Goal: Task Accomplishment & Management: Manage account settings

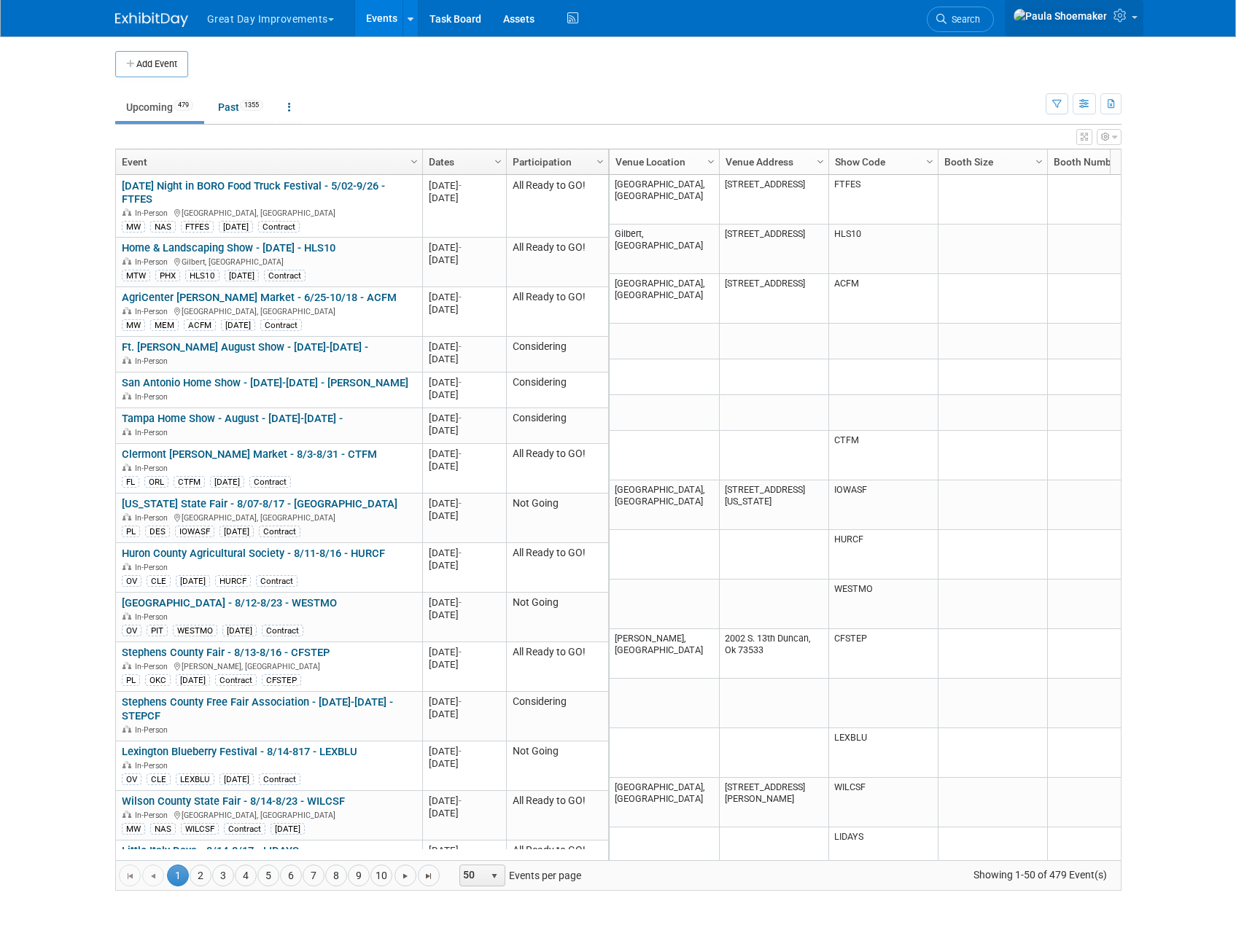
click at [1121, 19] on icon at bounding box center [1121, 15] width 16 height 13
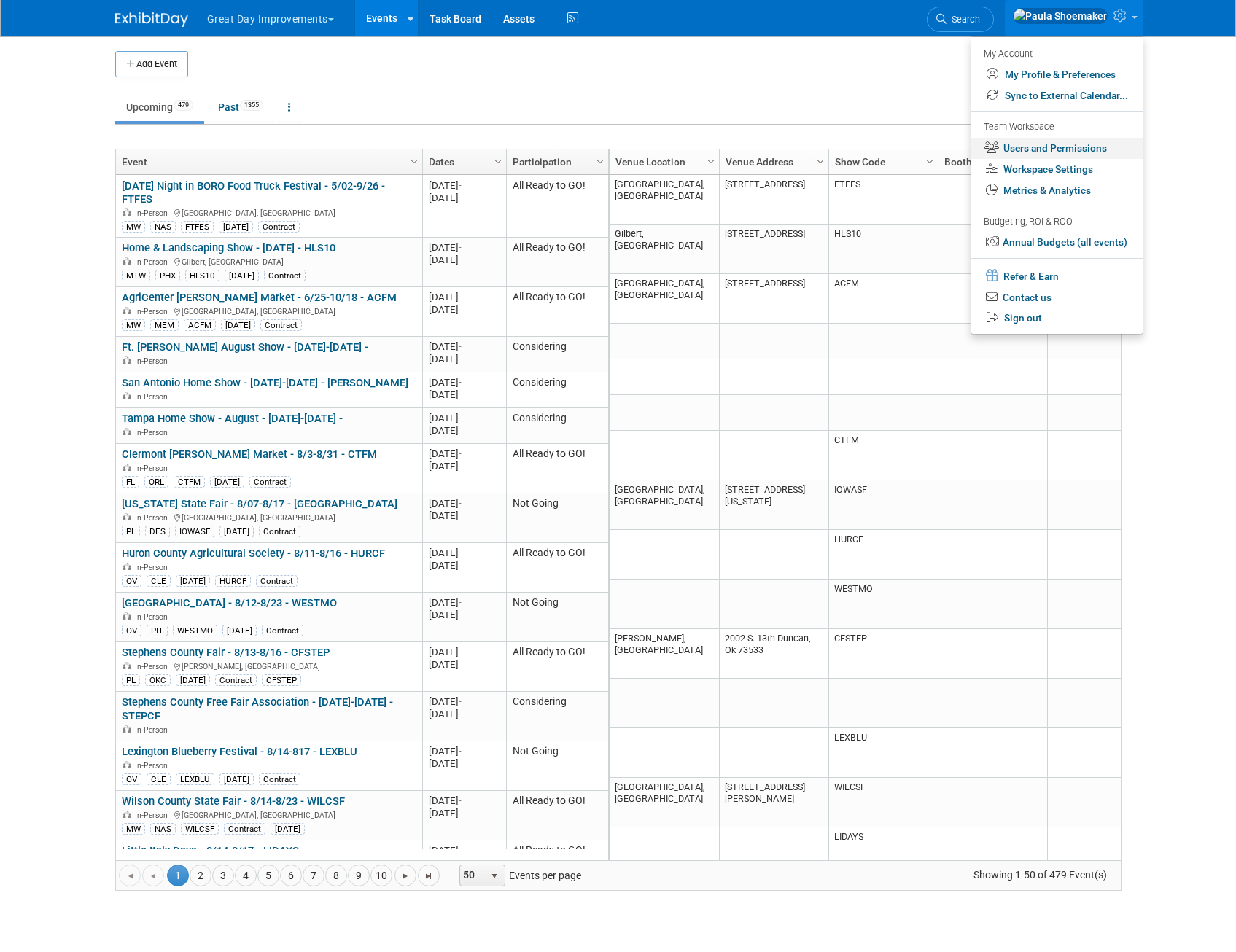
click at [1027, 149] on link "Users and Permissions" at bounding box center [1057, 148] width 171 height 21
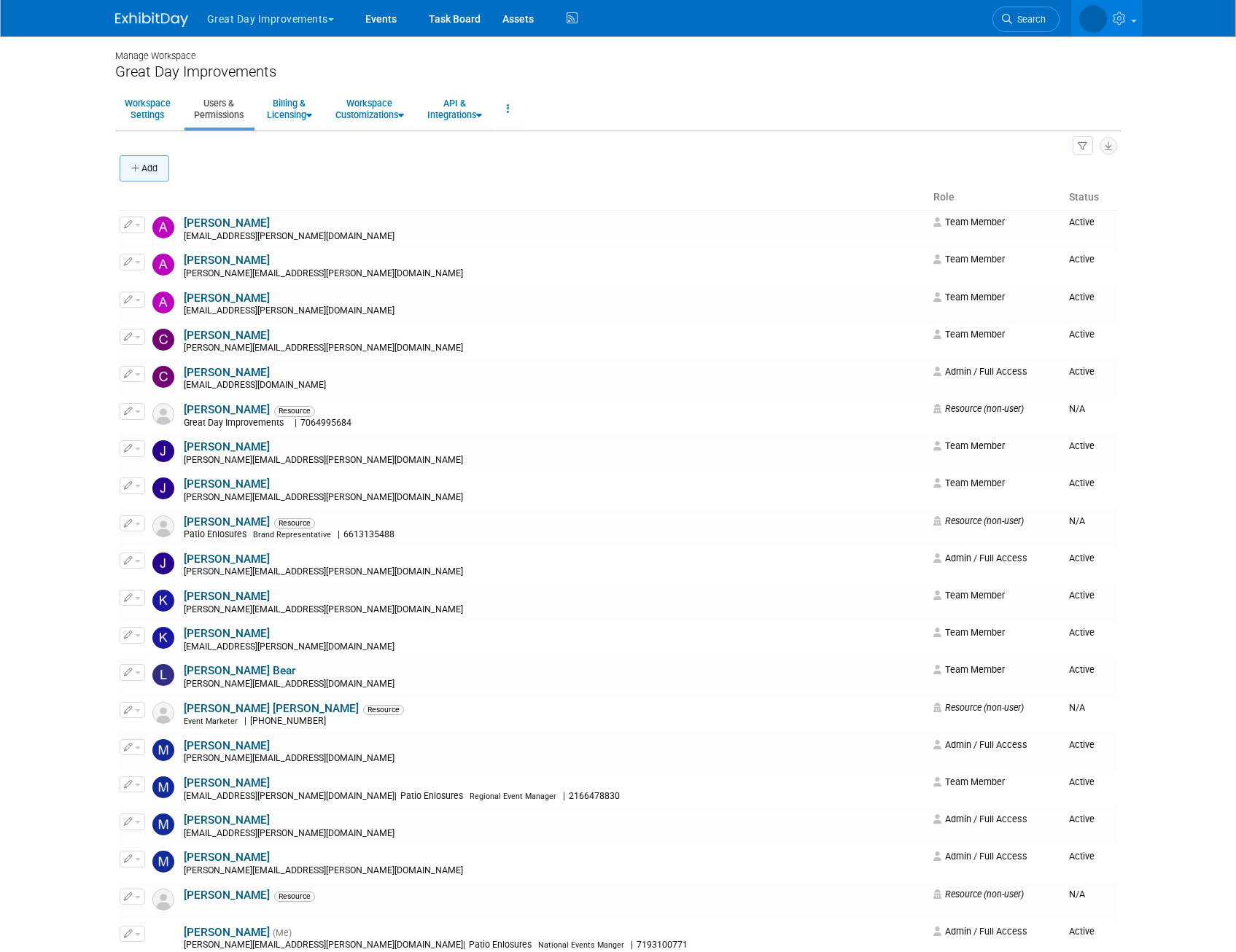
click at [149, 173] on button "Add" at bounding box center [144, 168] width 49 height 26
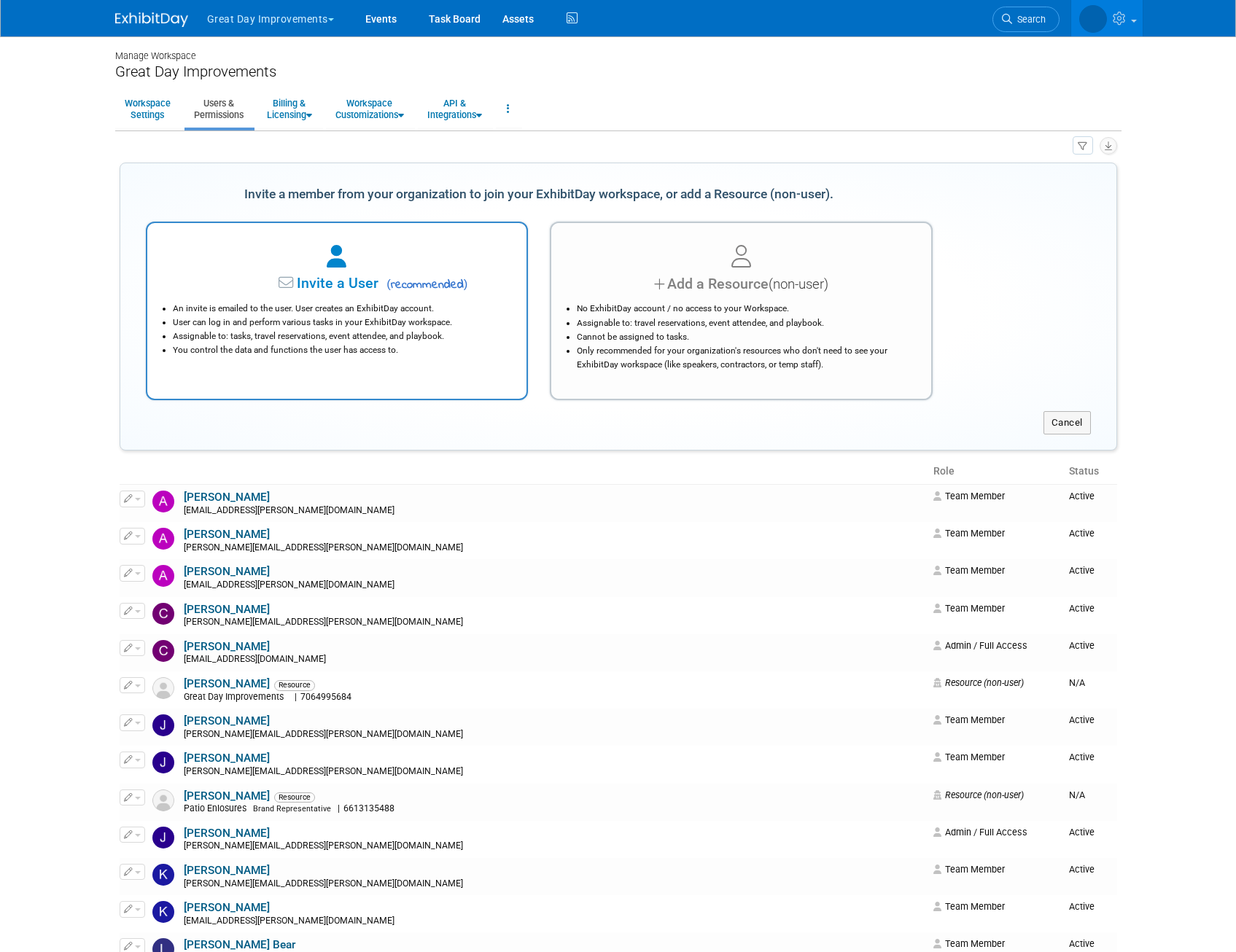
click at [364, 275] on span "Invite a User" at bounding box center [291, 282] width 172 height 16
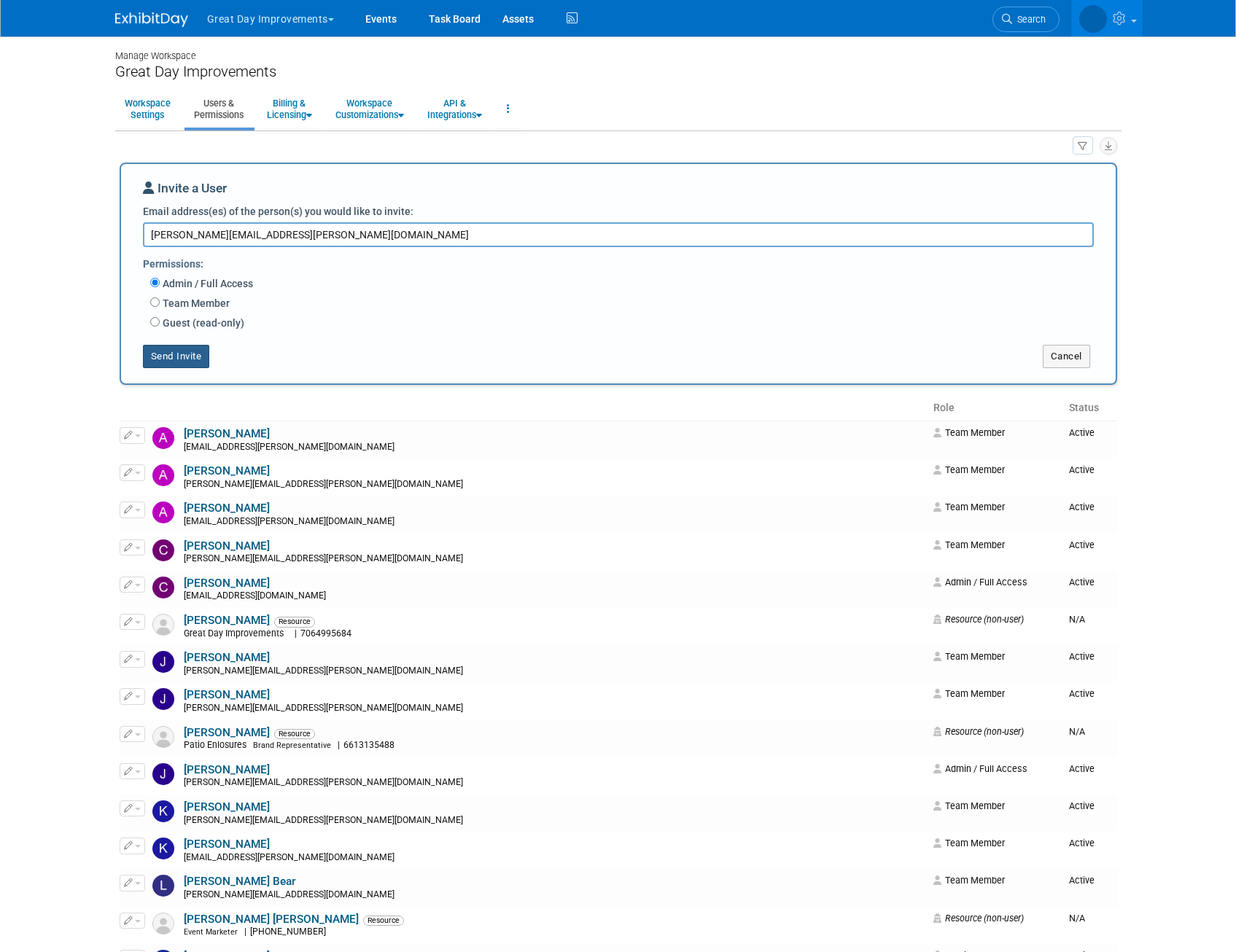
type textarea "[PERSON_NAME][EMAIL_ADDRESS][PERSON_NAME][DOMAIN_NAME]"
click at [192, 355] on button "Send Invite" at bounding box center [176, 357] width 67 height 23
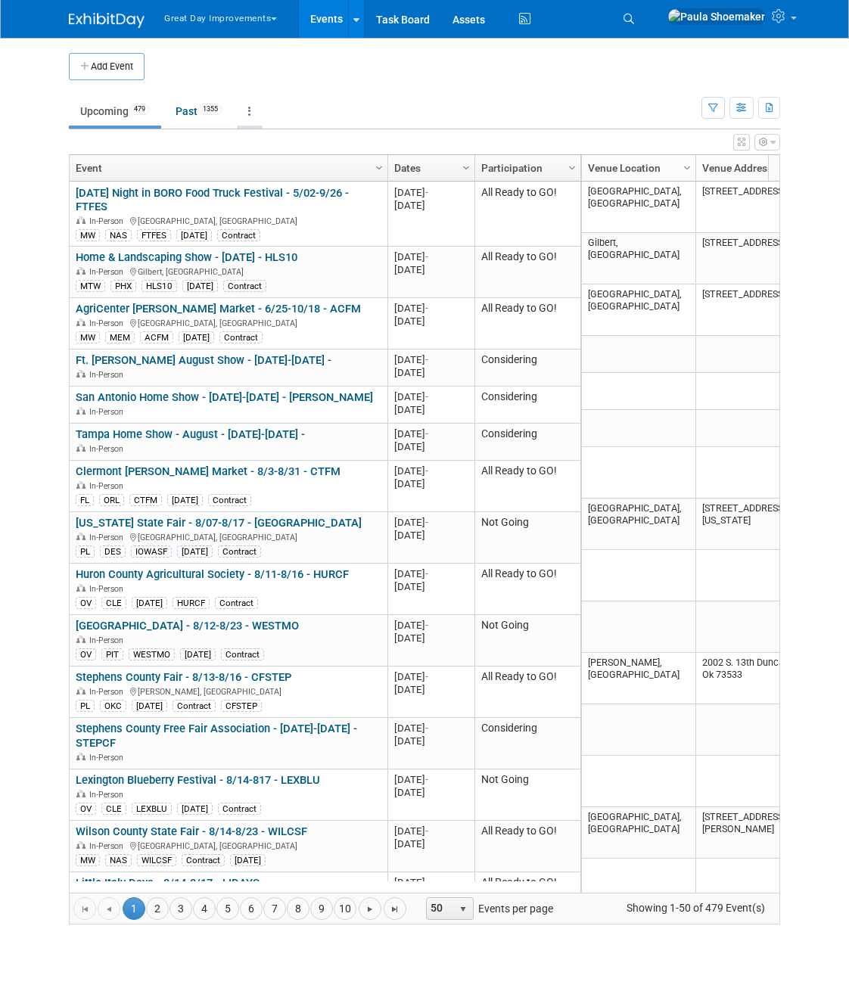
click at [251, 111] on icon at bounding box center [249, 111] width 3 height 11
click at [373, 74] on td at bounding box center [446, 66] width 602 height 27
click at [363, 18] on link at bounding box center [356, 19] width 16 height 38
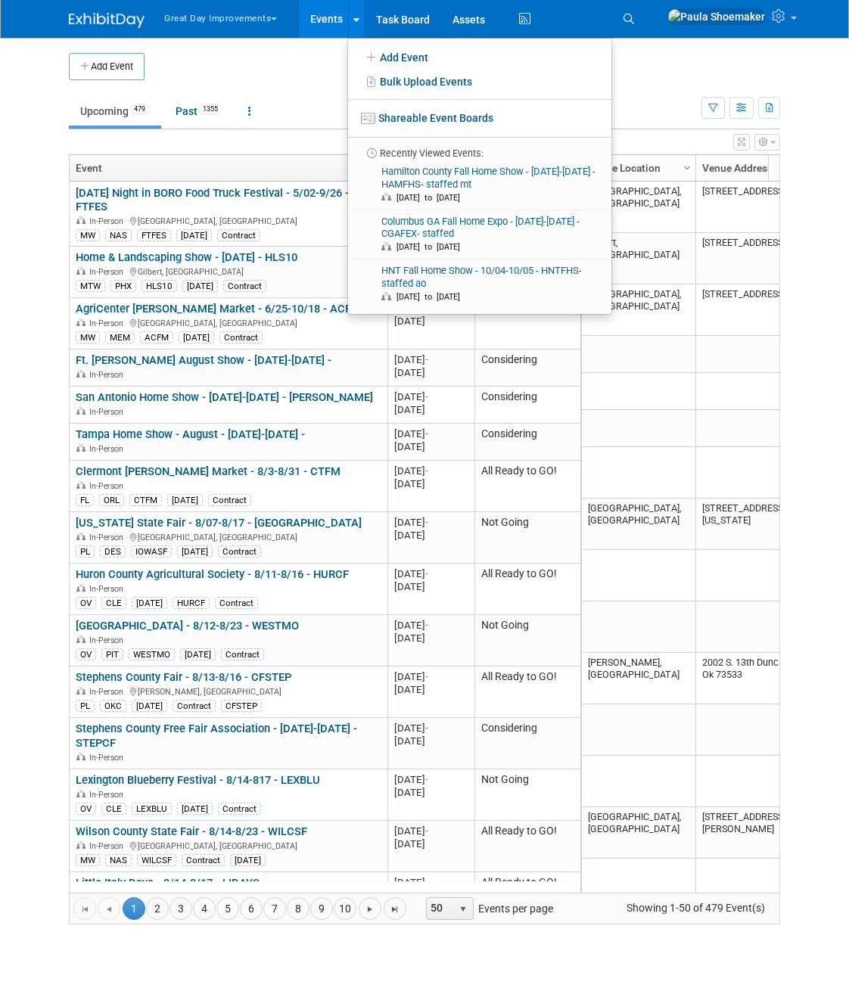
click at [258, 59] on td at bounding box center [446, 66] width 602 height 27
